Goal: Information Seeking & Learning: Learn about a topic

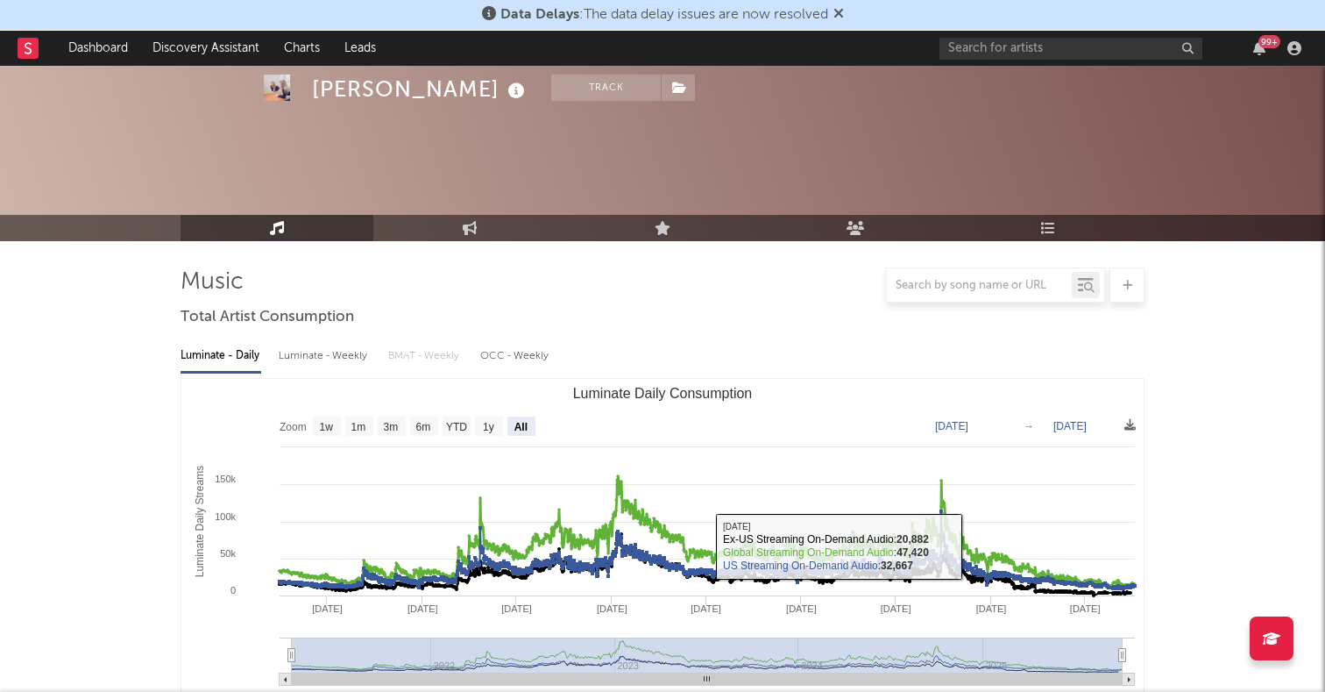
select select "All"
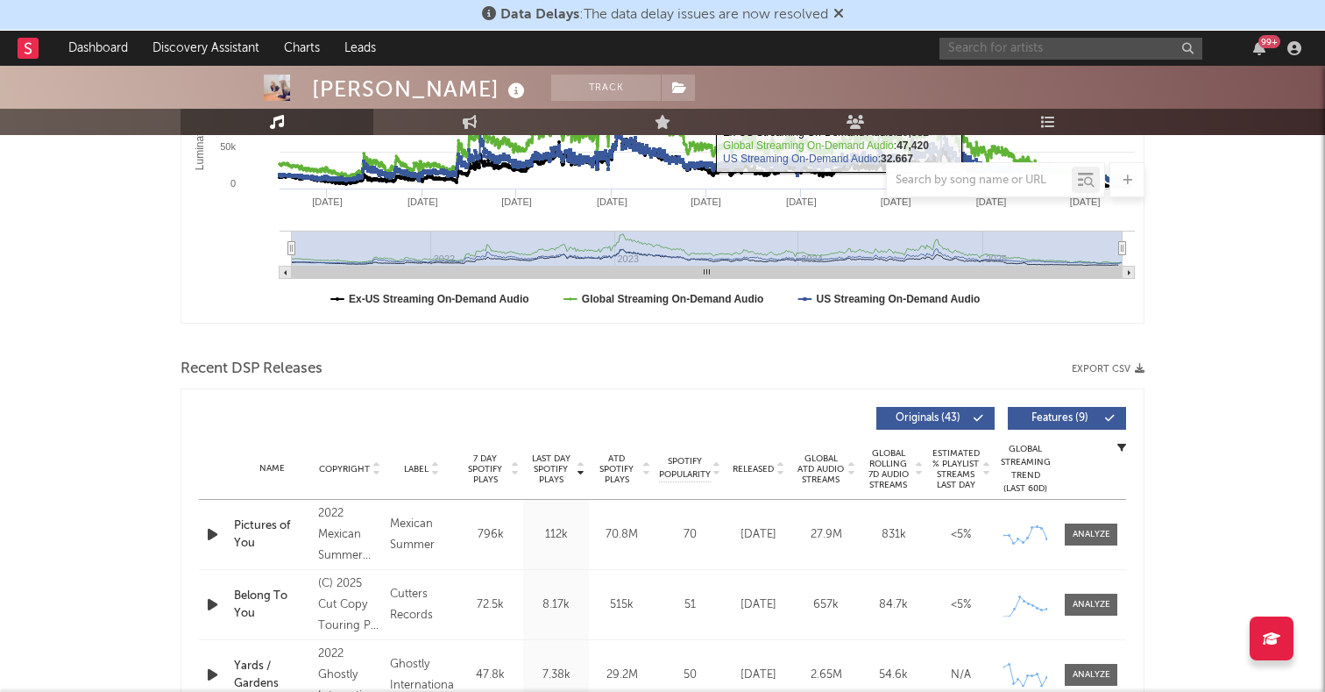
click at [998, 55] on input "text" at bounding box center [1071, 49] width 263 height 22
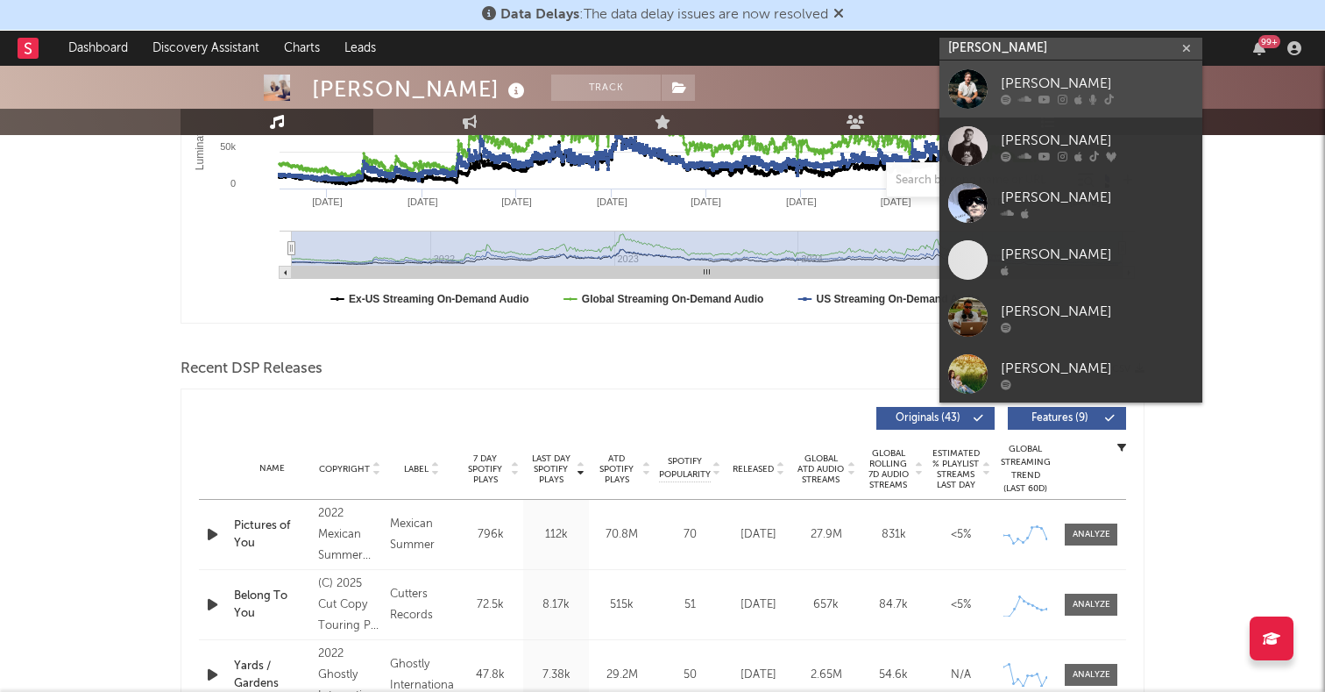
type input "[PERSON_NAME]"
click at [972, 96] on div at bounding box center [967, 88] width 39 height 39
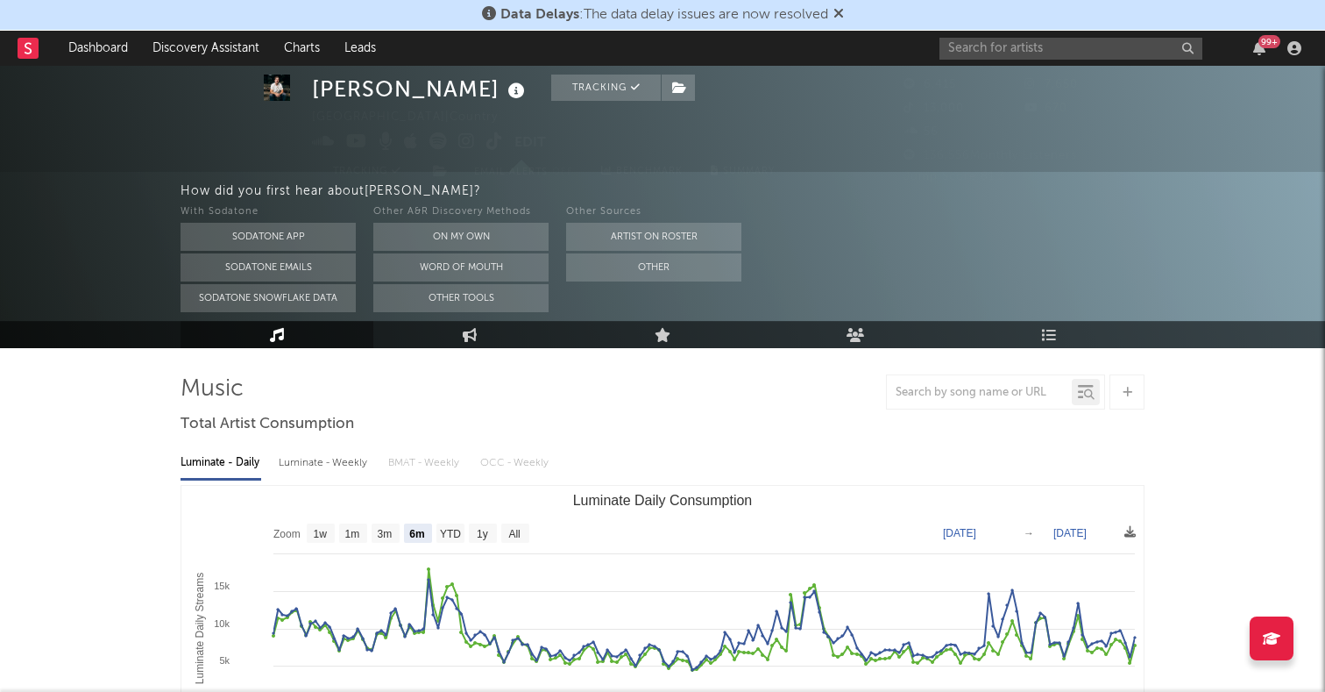
scroll to position [113, 0]
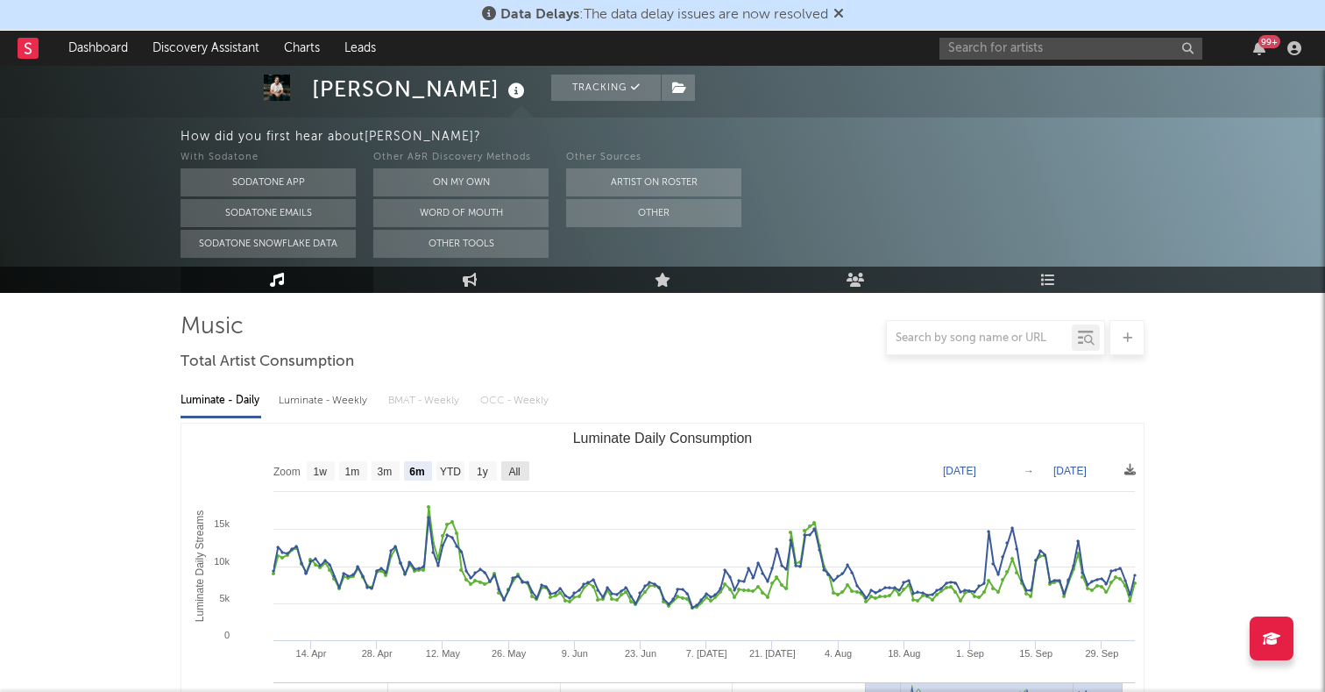
click at [508, 467] on text "All" at bounding box center [513, 471] width 11 height 12
select select "All"
type input "[DATE]"
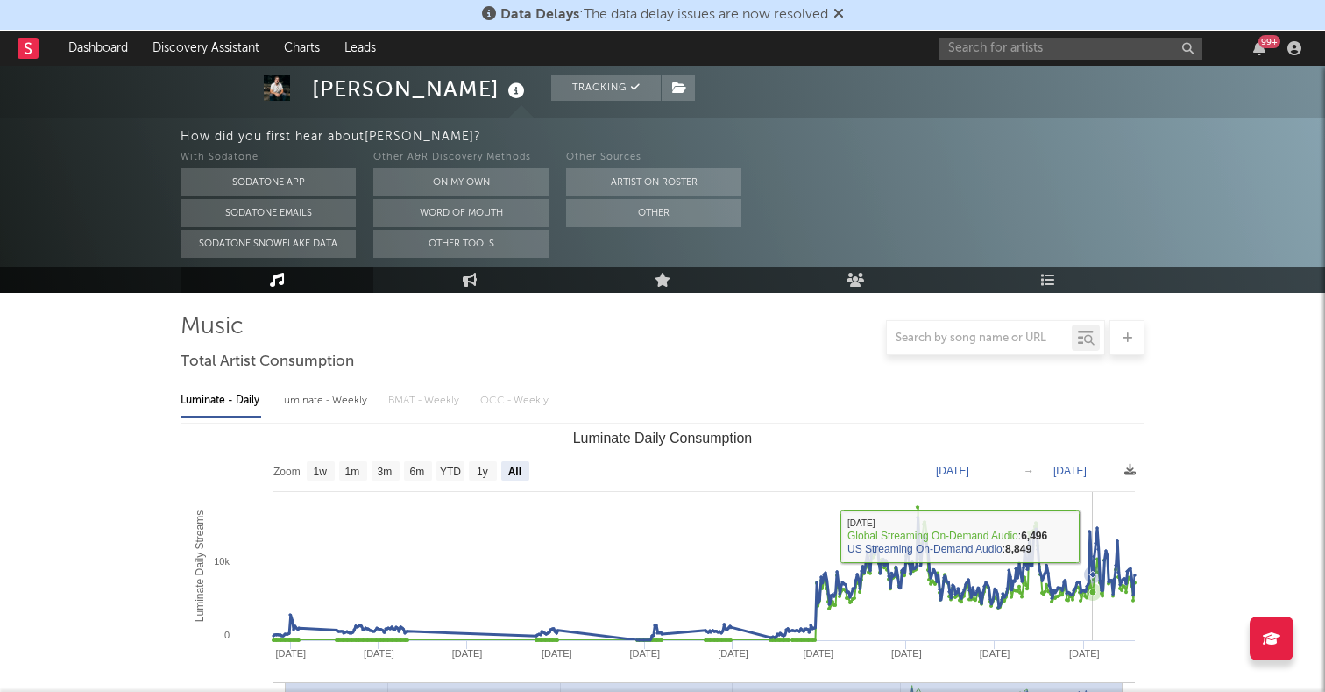
scroll to position [565, 0]
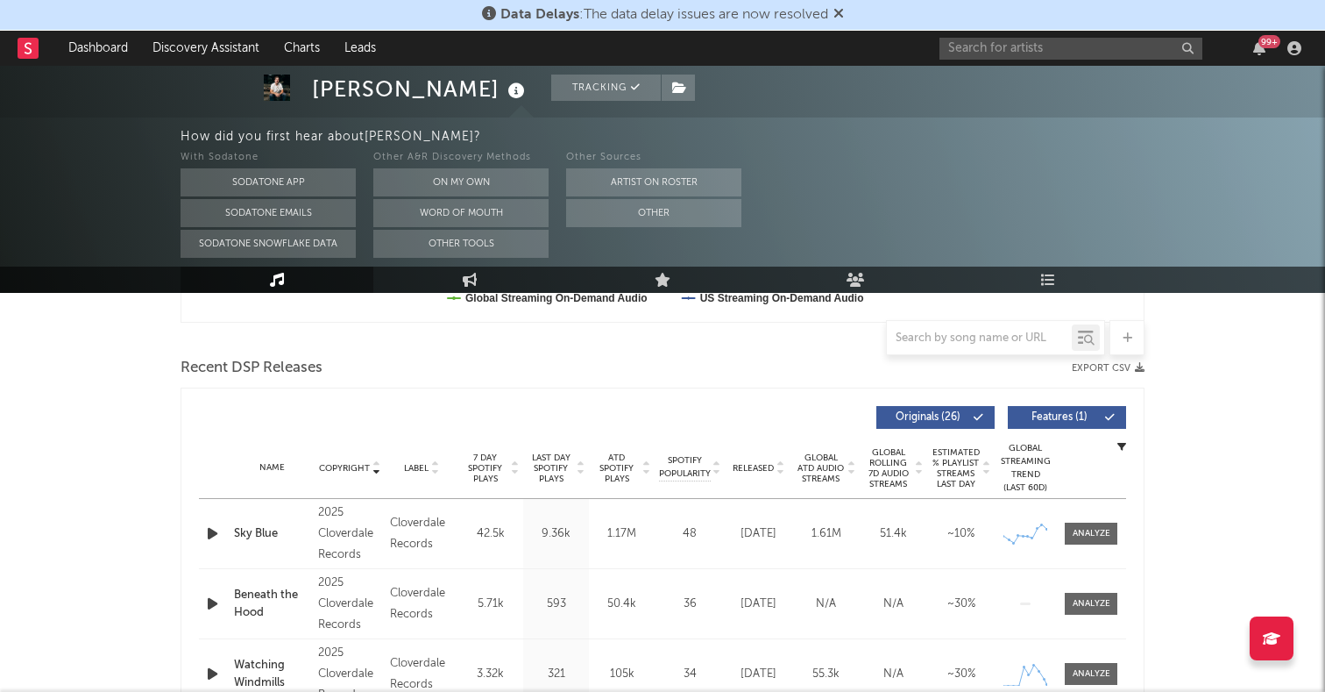
click at [213, 530] on icon "button" at bounding box center [212, 533] width 18 height 22
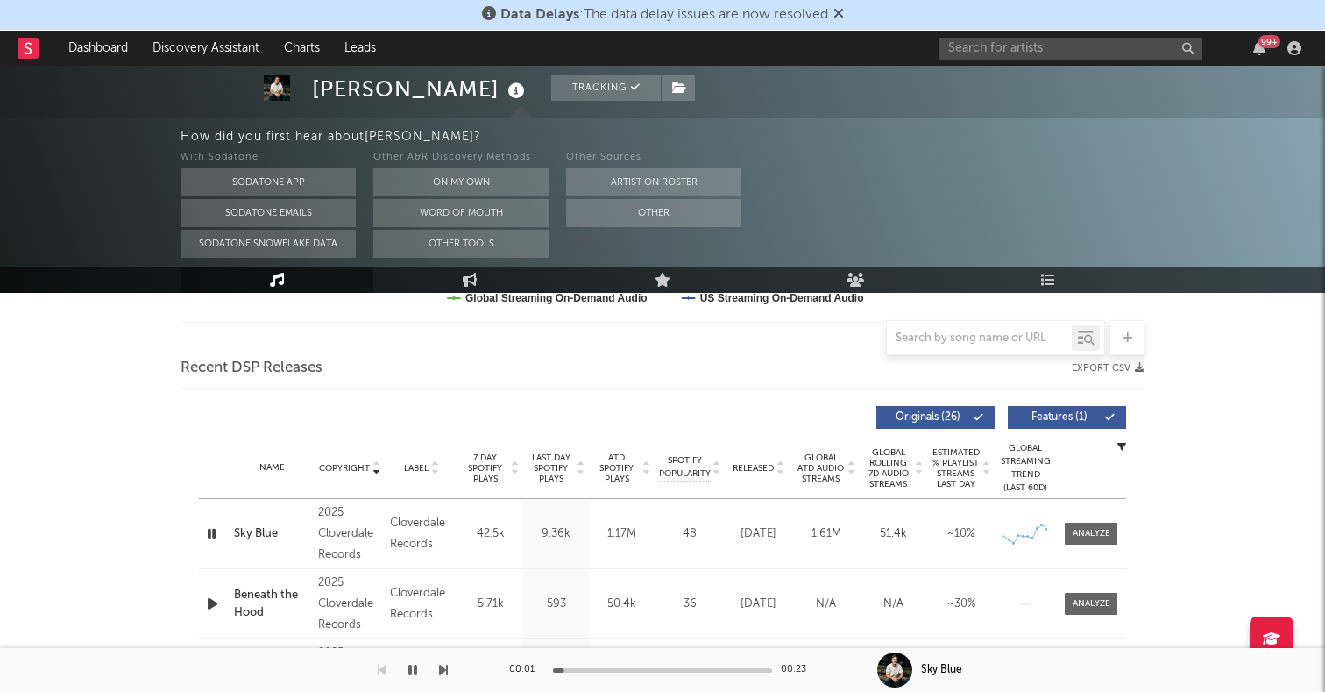
scroll to position [0, 0]
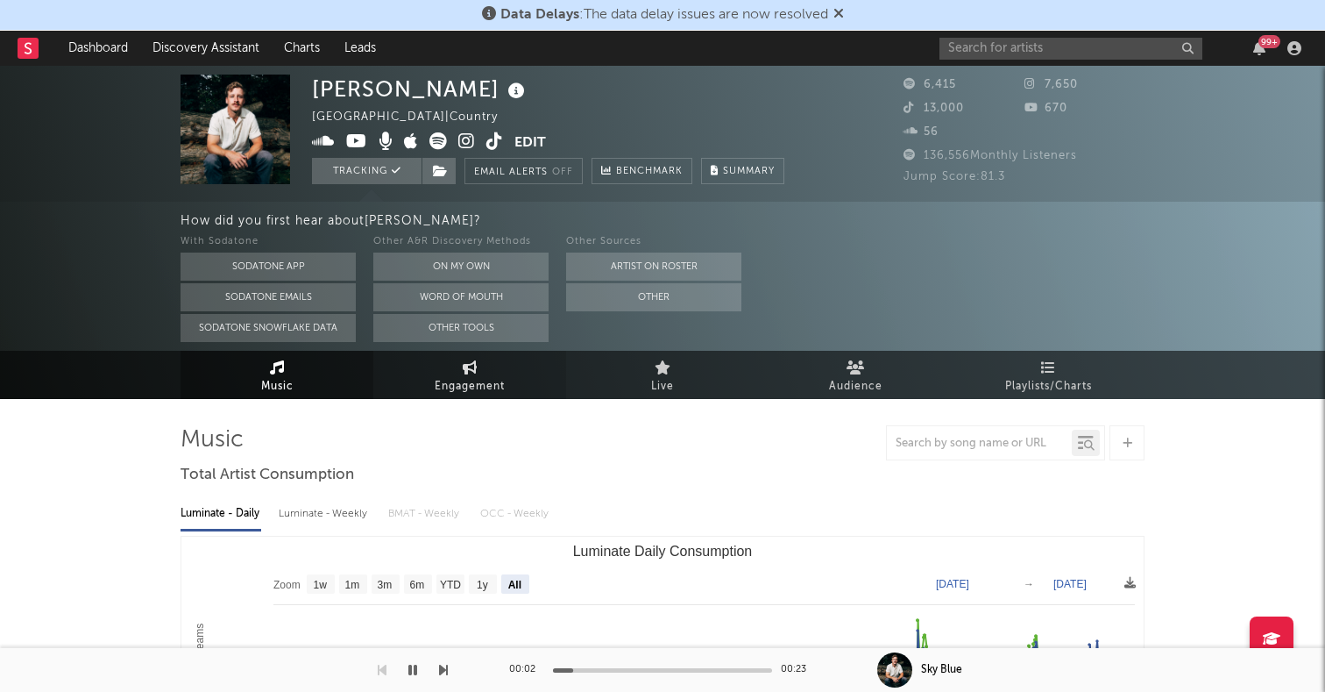
click at [458, 372] on link "Engagement" at bounding box center [469, 375] width 193 height 48
select select "1w"
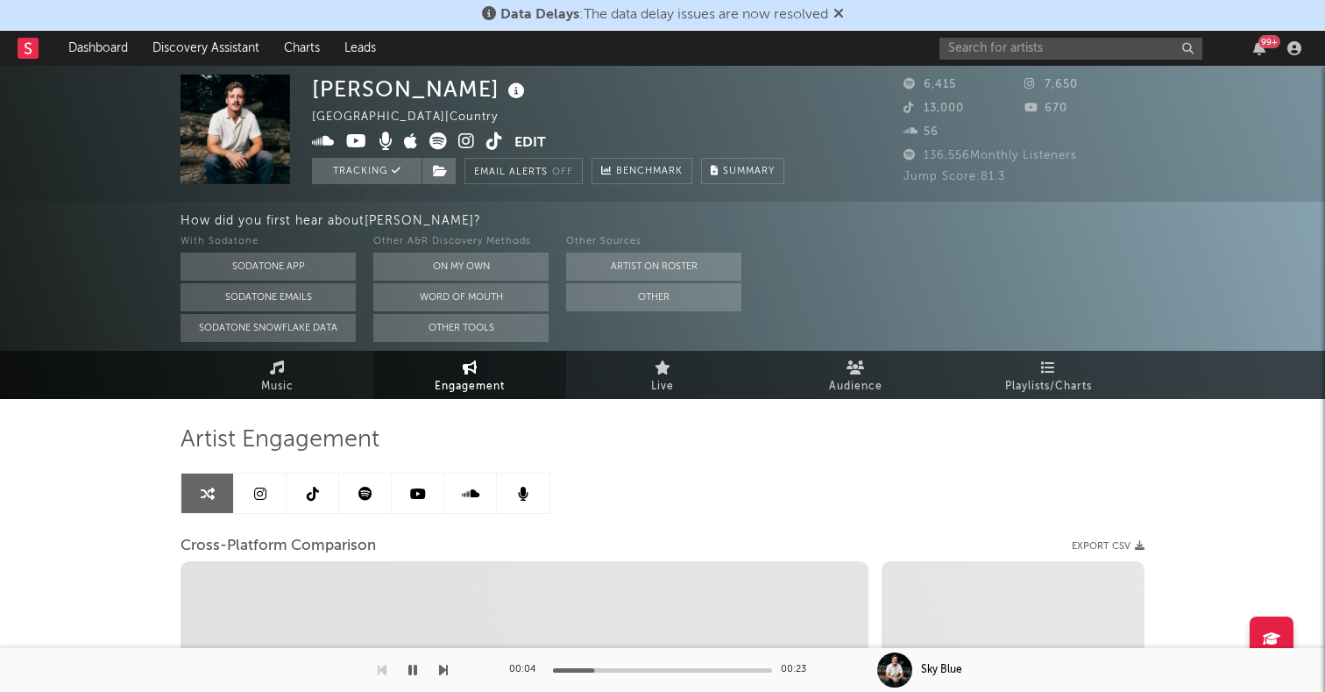
click at [276, 493] on link at bounding box center [260, 492] width 53 height 39
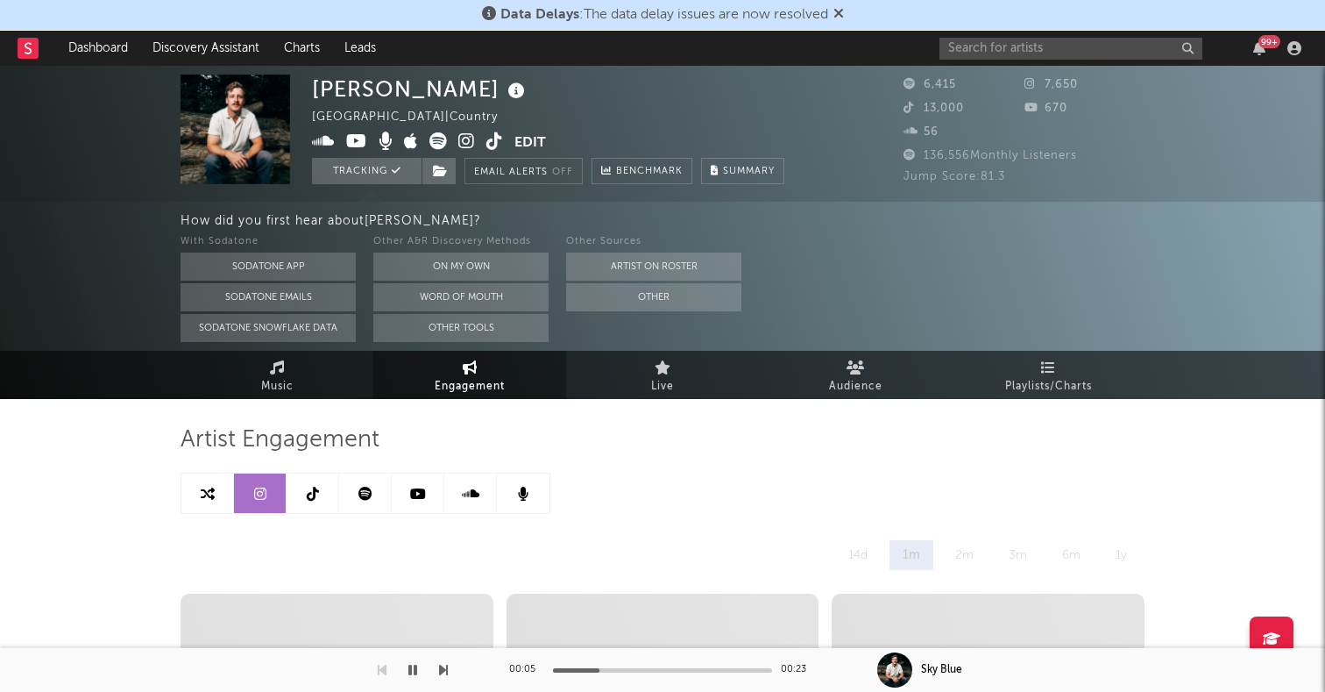
select select "1w"
click at [312, 496] on icon at bounding box center [313, 493] width 12 height 14
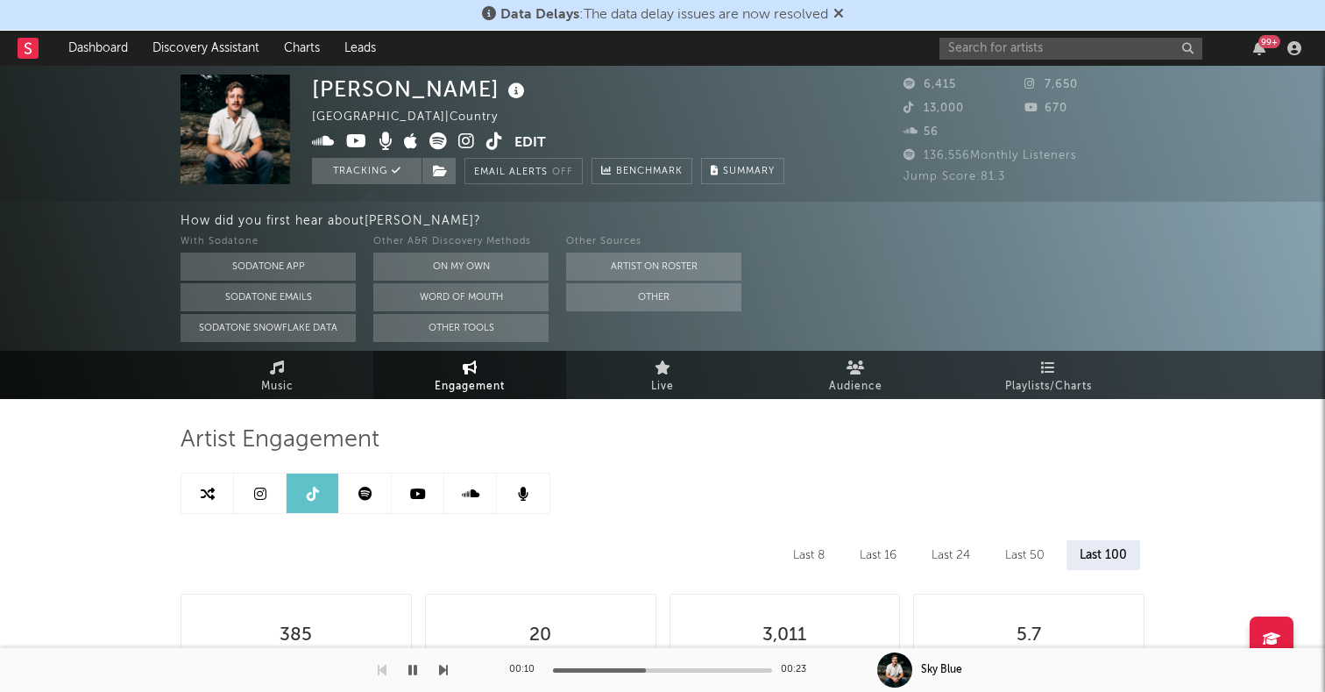
select select "6m"
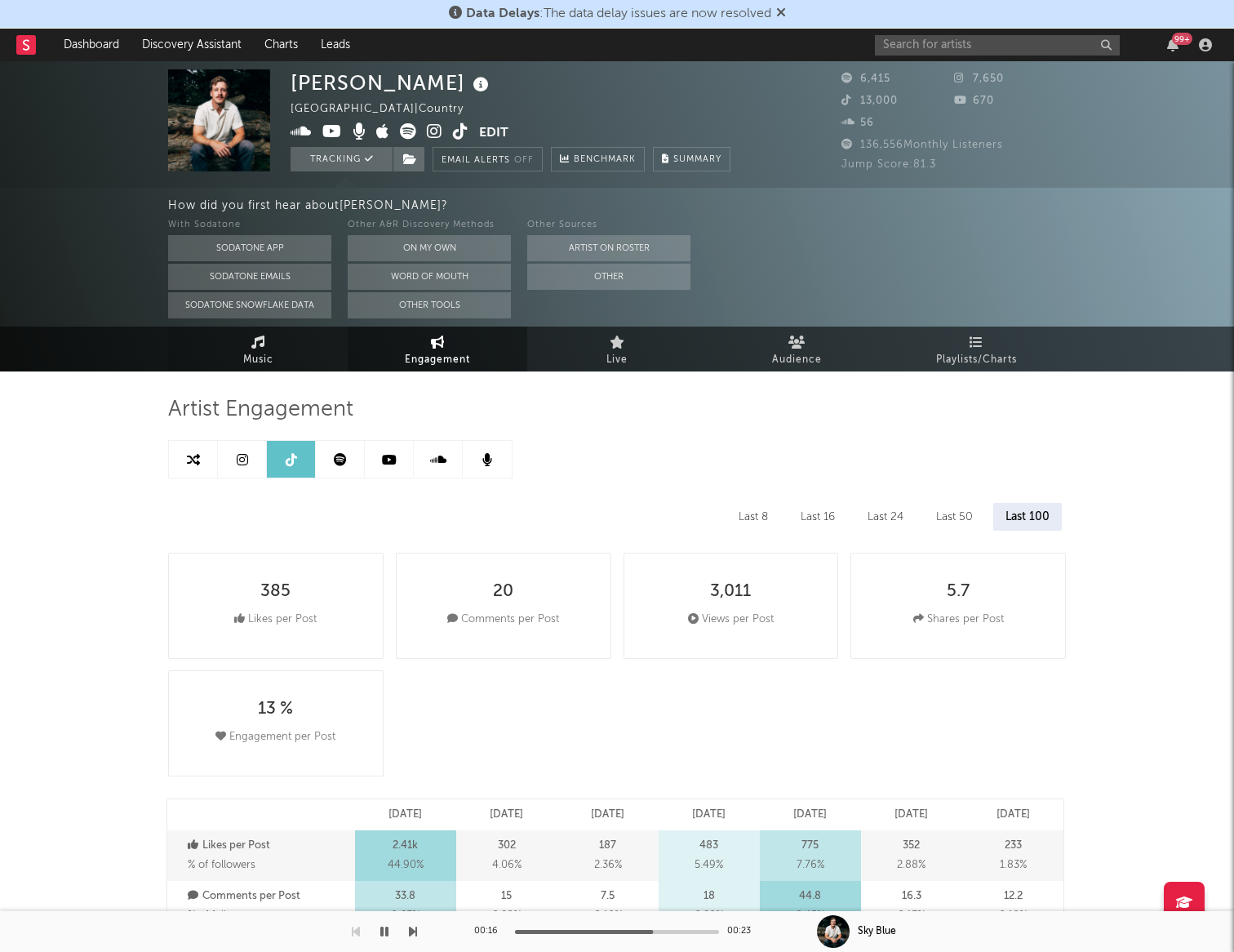
click at [297, 347] on link "Music" at bounding box center [258, 349] width 180 height 45
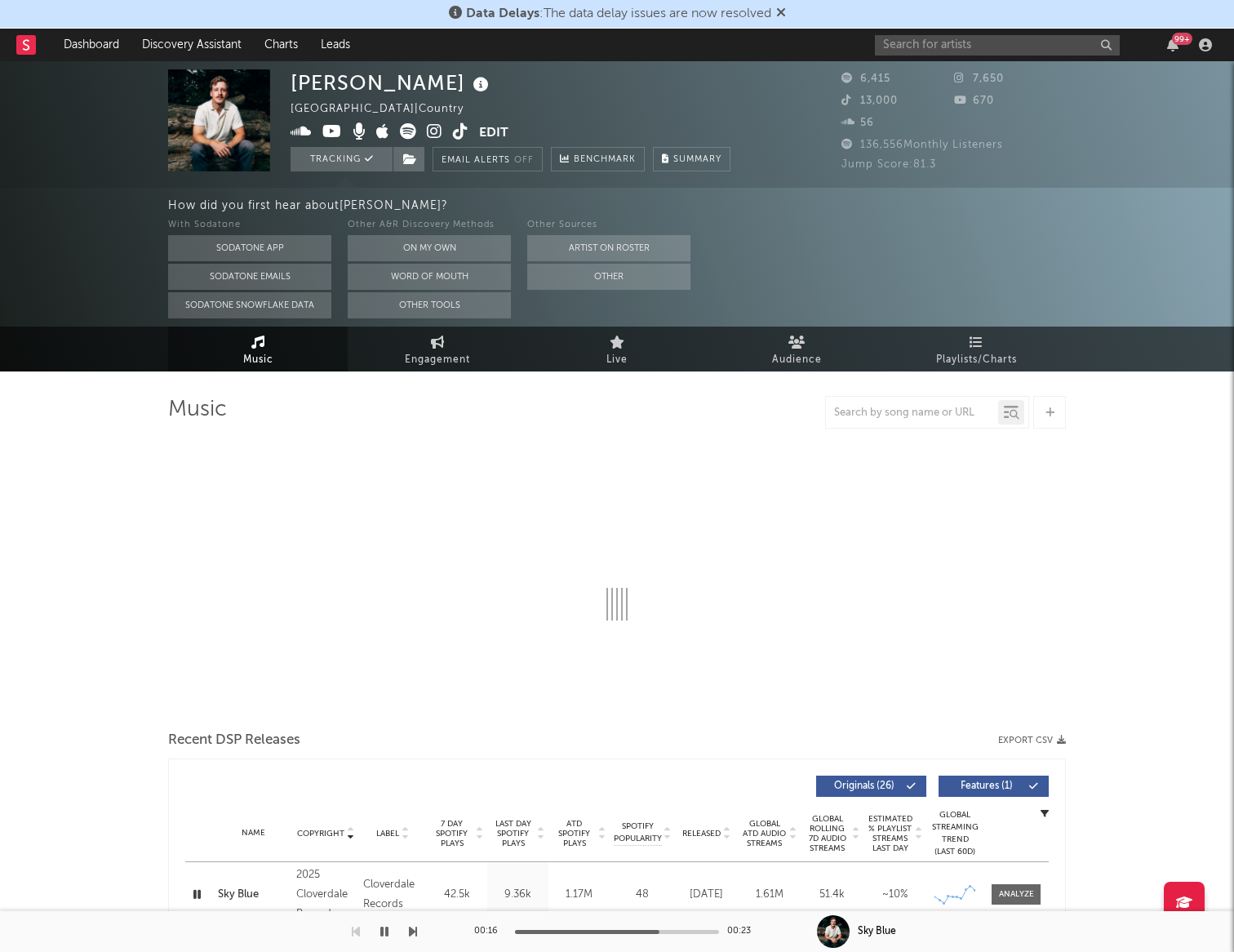
select select "6m"
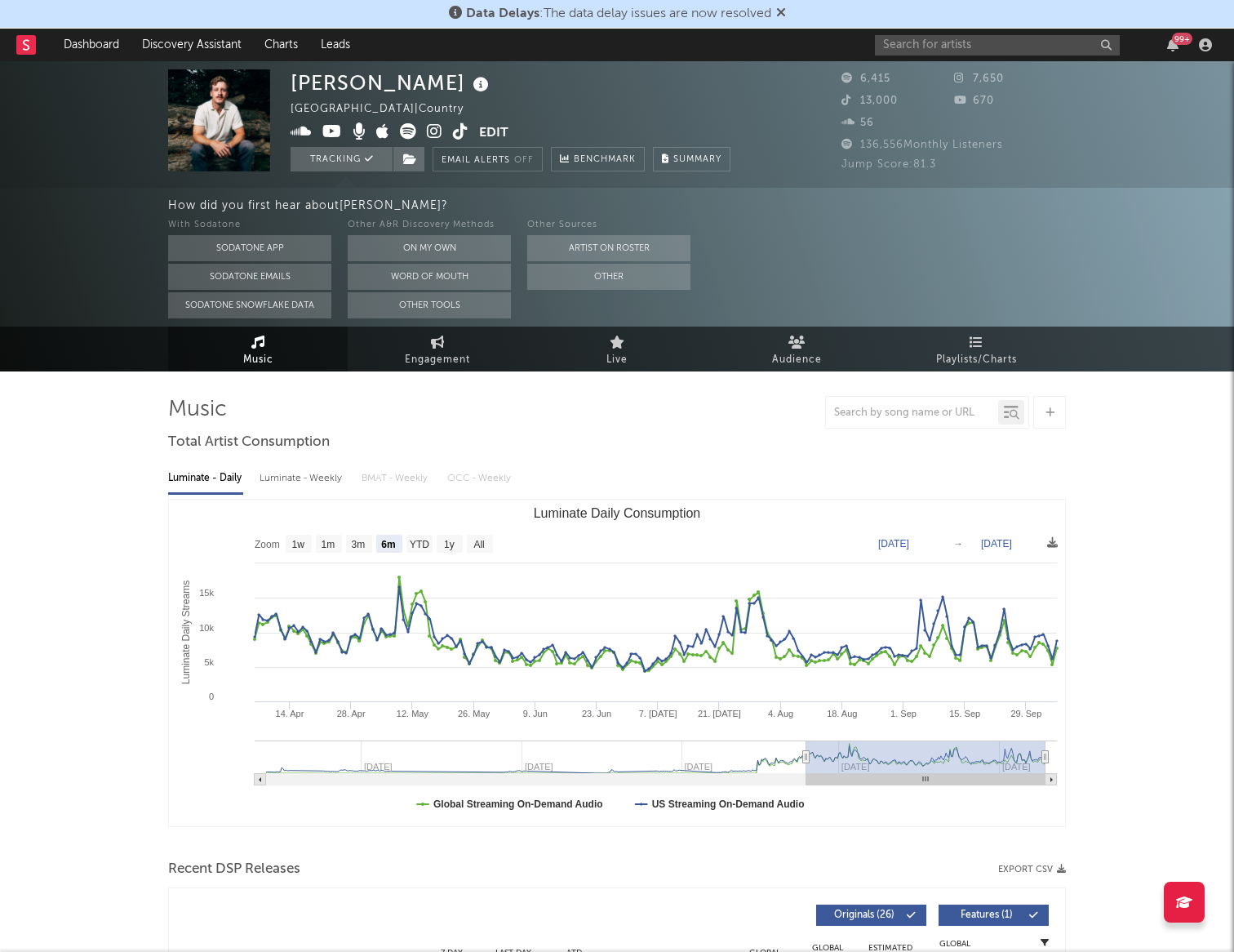
click at [411, 132] on icon at bounding box center [409, 131] width 17 height 17
